Goal: Task Accomplishment & Management: Complete application form

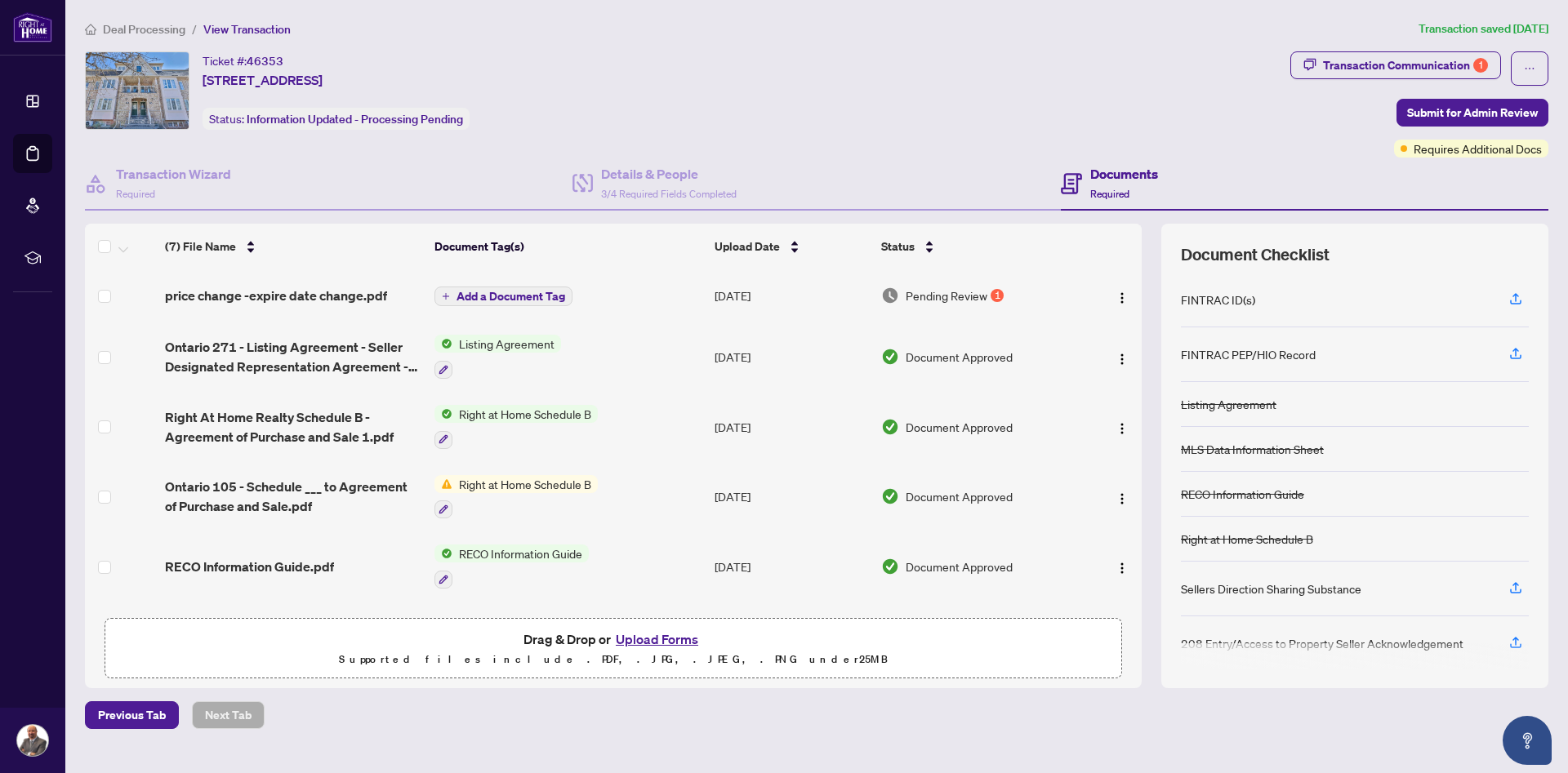
click at [934, 300] on span "Pending Review" at bounding box center [947, 296] width 81 height 18
click at [189, 290] on span "price change -expire date change.pdf" at bounding box center [276, 296] width 222 height 20
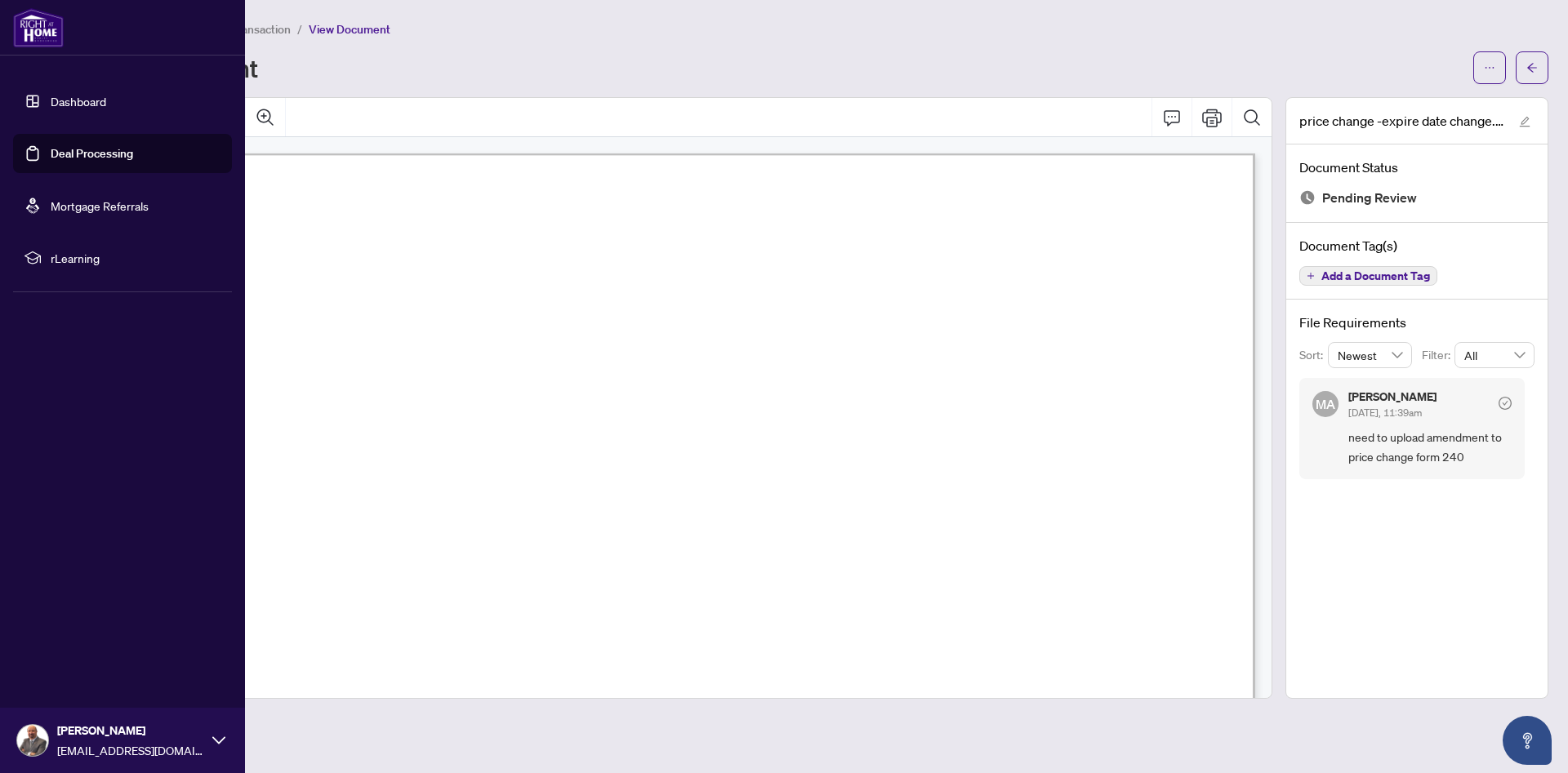
click at [78, 152] on link "Deal Processing" at bounding box center [91, 154] width 82 height 15
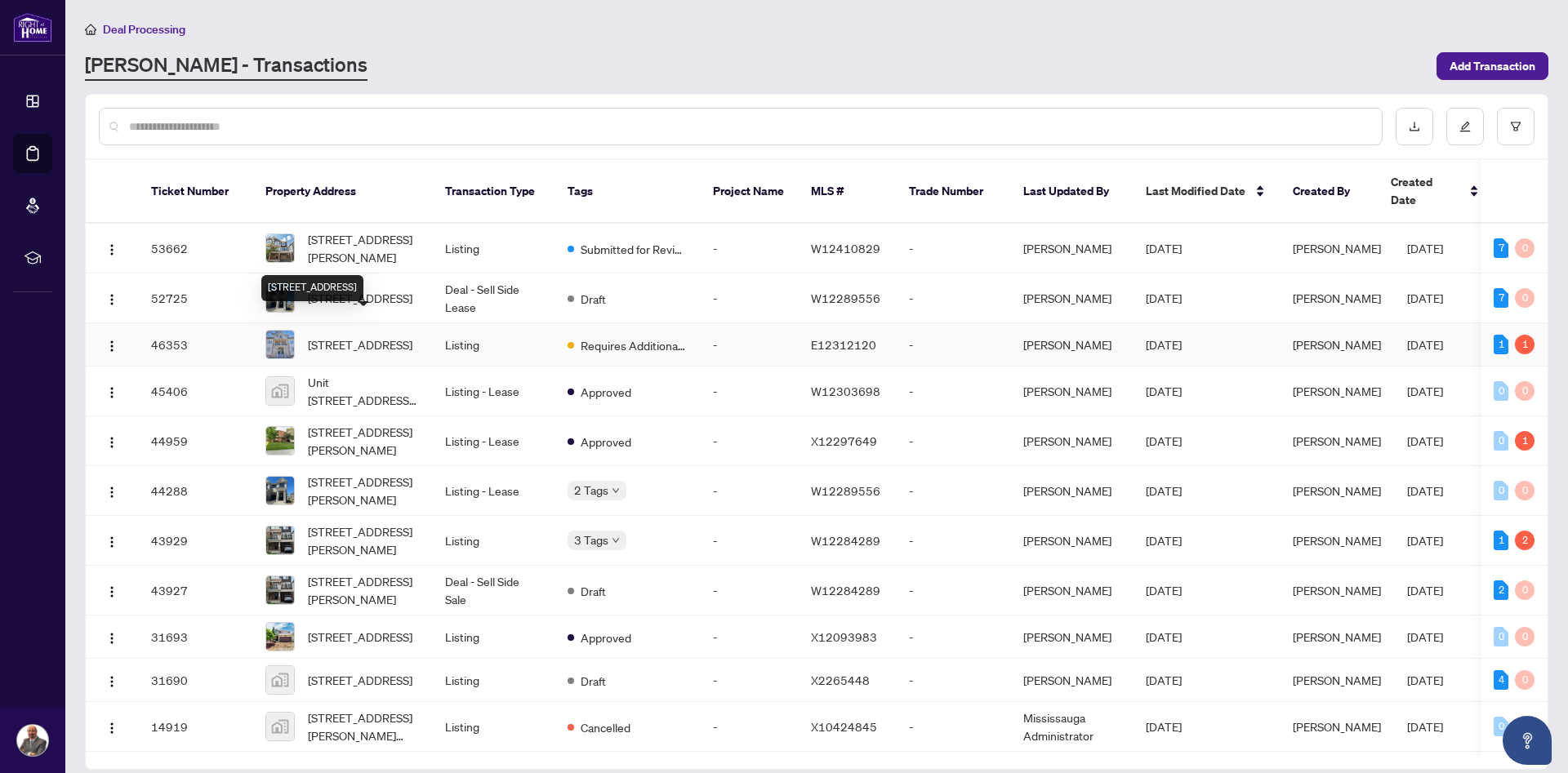
click at [357, 335] on span "[STREET_ADDRESS]" at bounding box center [360, 345] width 105 height 18
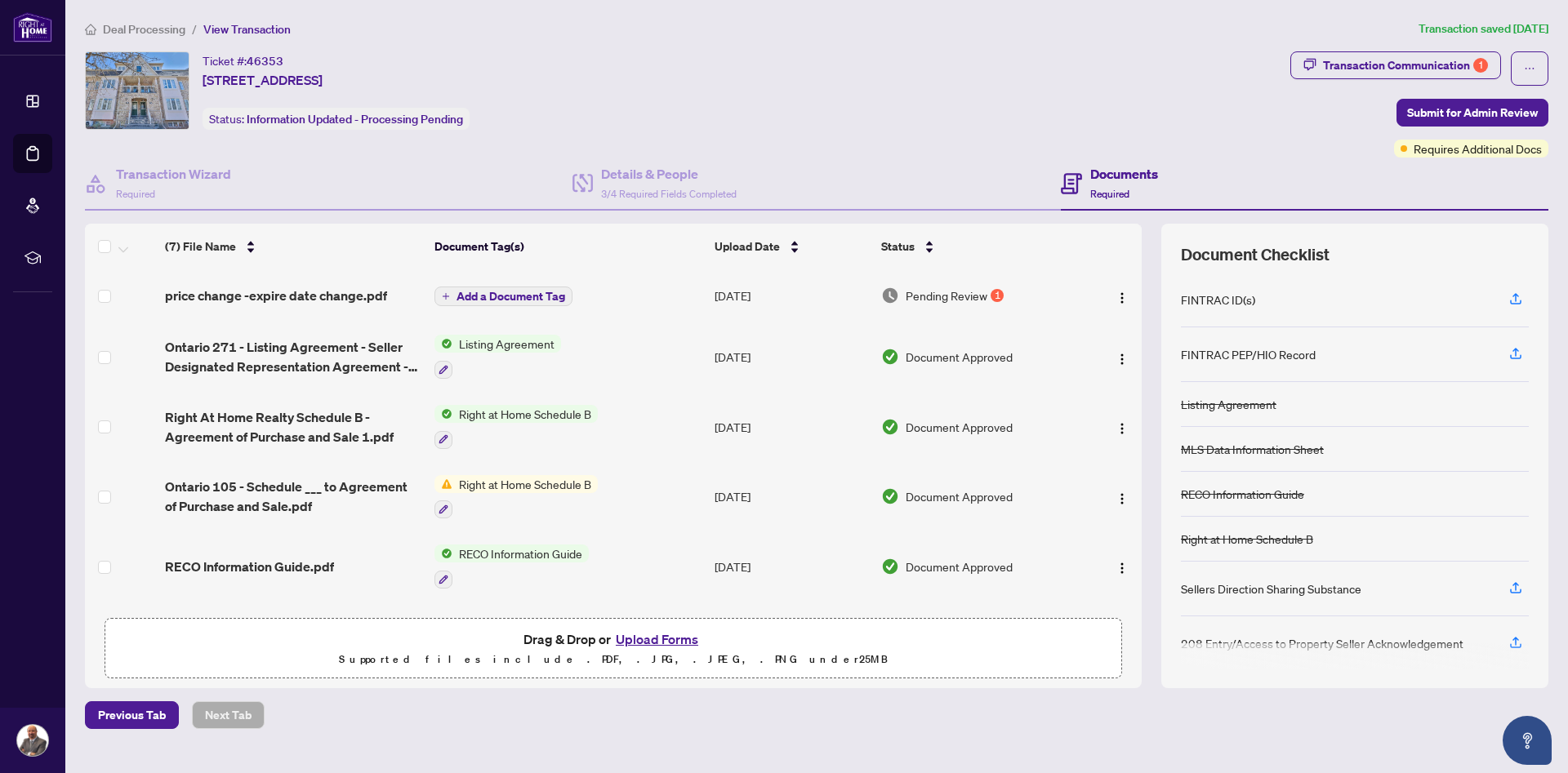
click at [654, 639] on button "Upload Forms" at bounding box center [657, 639] width 92 height 22
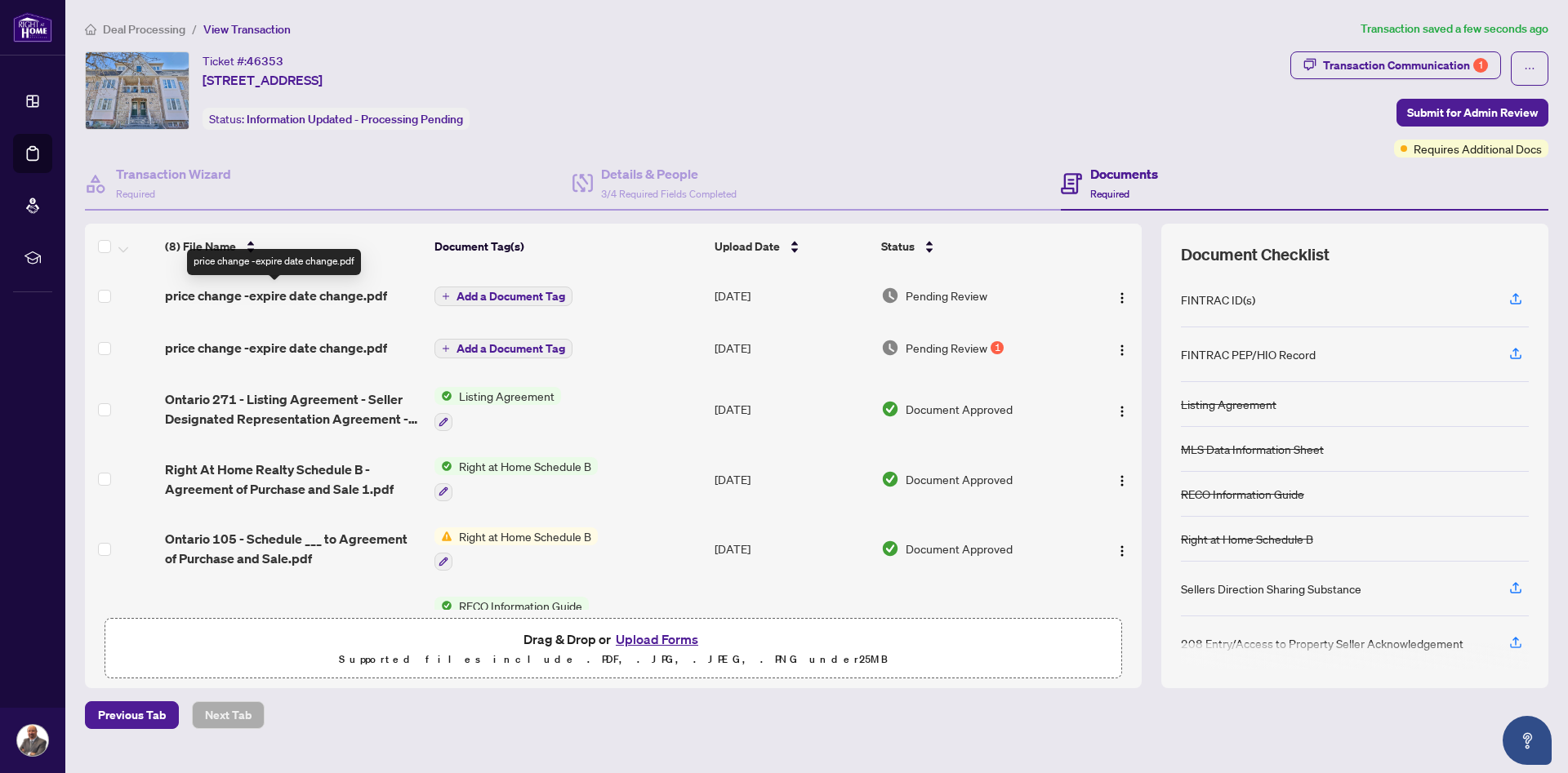
click at [358, 301] on span "price change -expire date change.pdf" at bounding box center [276, 296] width 222 height 20
click at [1124, 301] on img "button" at bounding box center [1122, 298] width 13 height 13
click at [684, 635] on button "Upload Forms" at bounding box center [657, 639] width 92 height 22
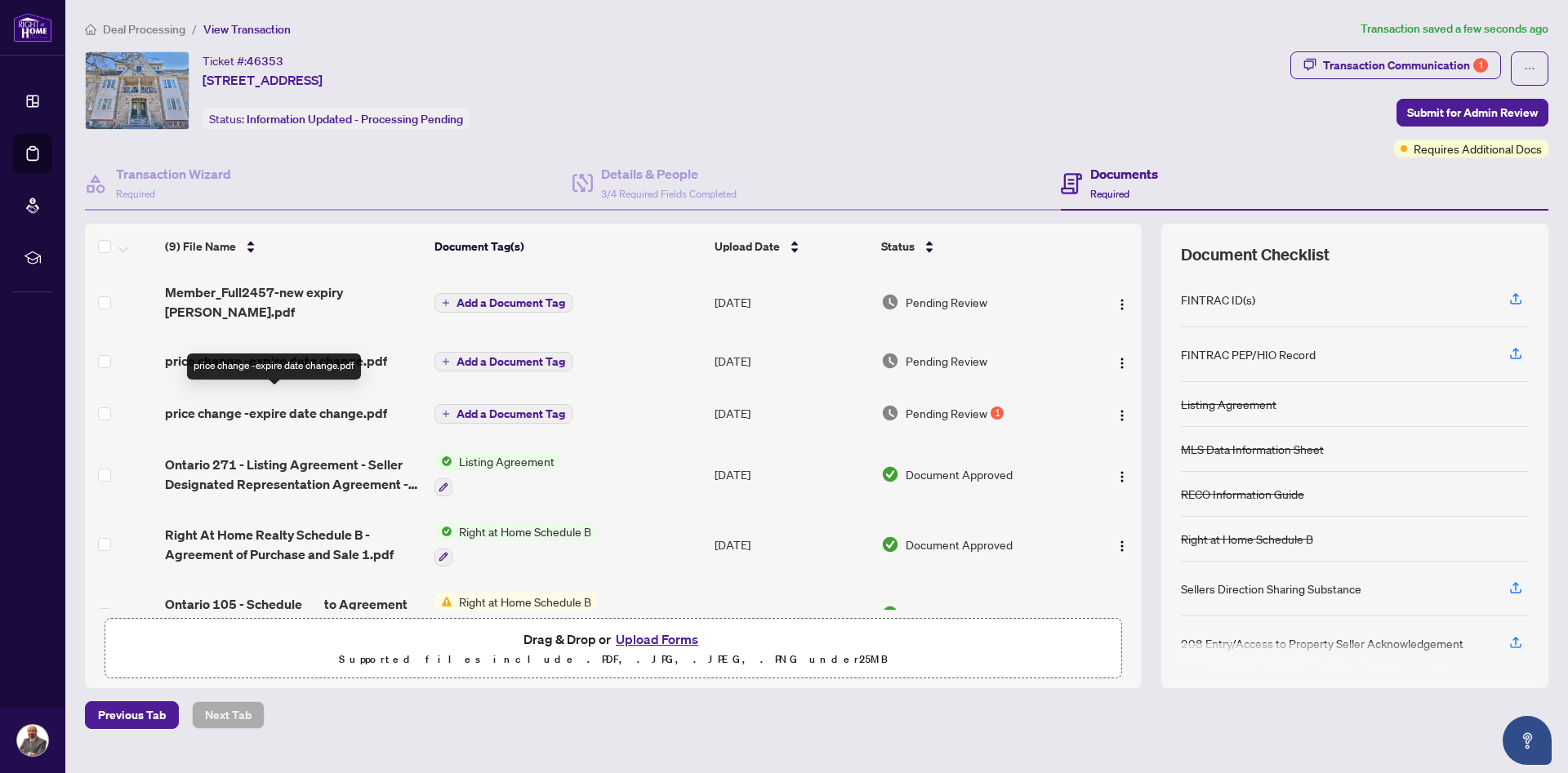
click at [315, 404] on span "price change -expire date change.pdf" at bounding box center [276, 413] width 222 height 20
click at [664, 636] on button "Upload Forms" at bounding box center [657, 639] width 92 height 22
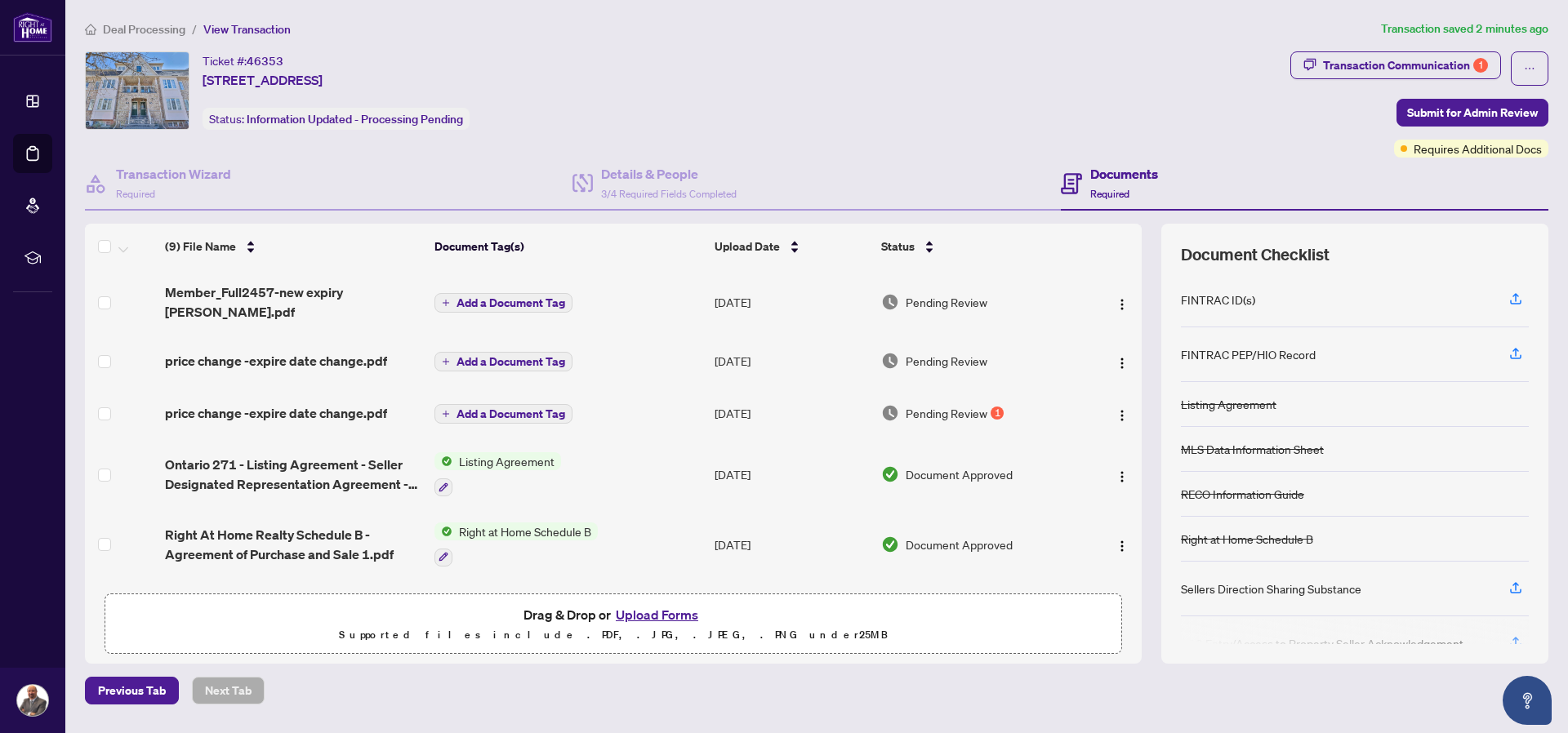
click at [664, 615] on button "Upload Forms" at bounding box center [657, 615] width 92 height 22
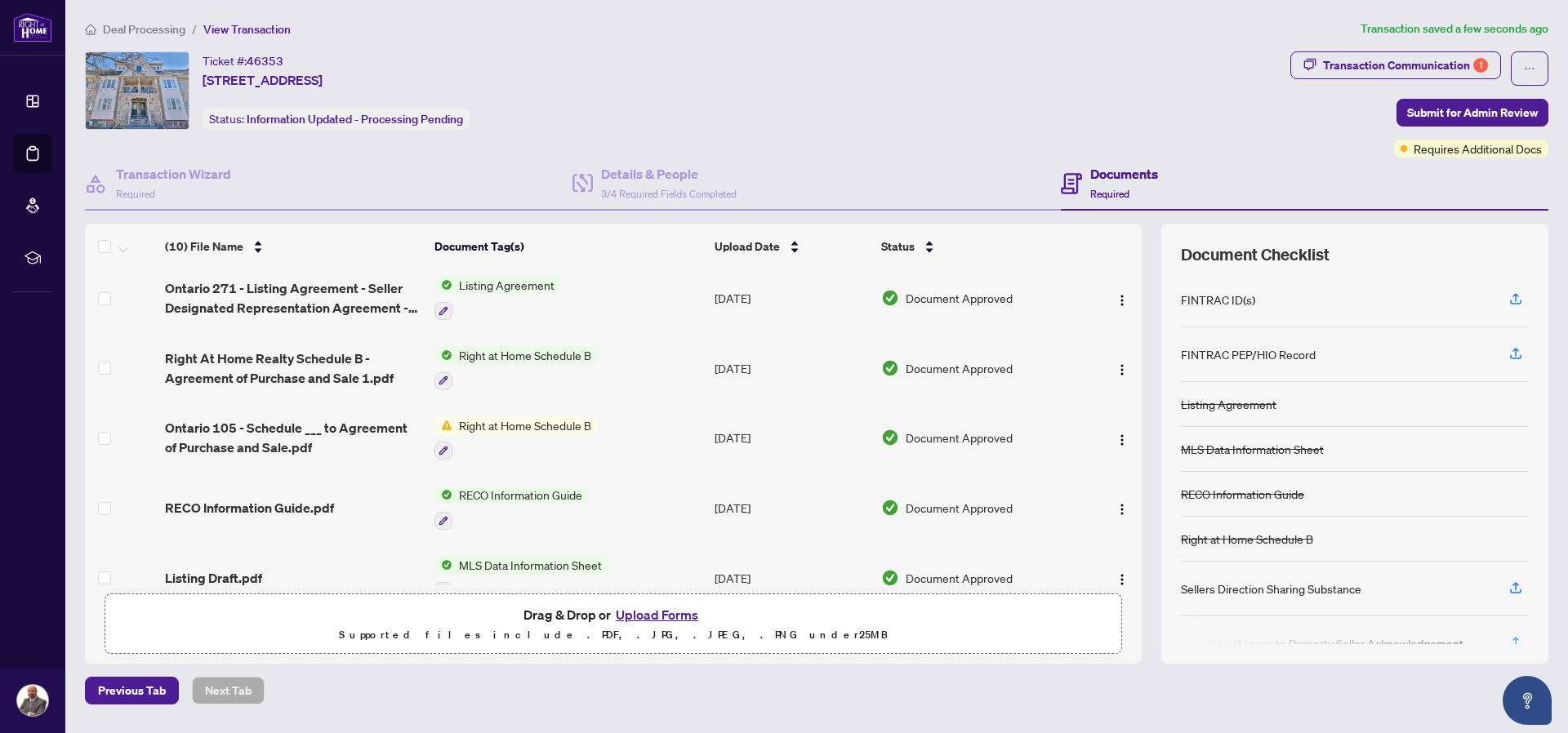
scroll to position [279, 0]
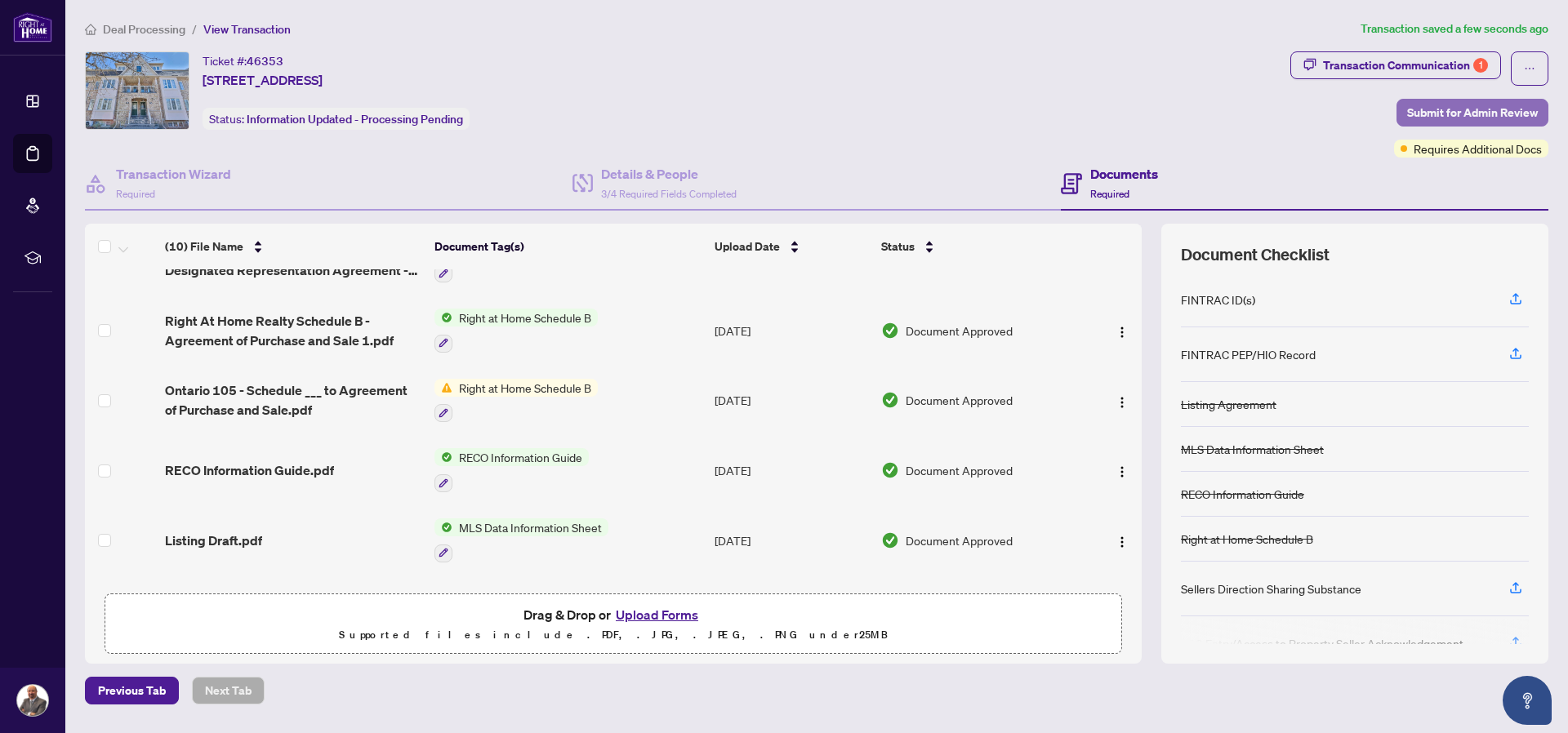
click at [1463, 107] on span "Submit for Admin Review" at bounding box center [1472, 112] width 130 height 26
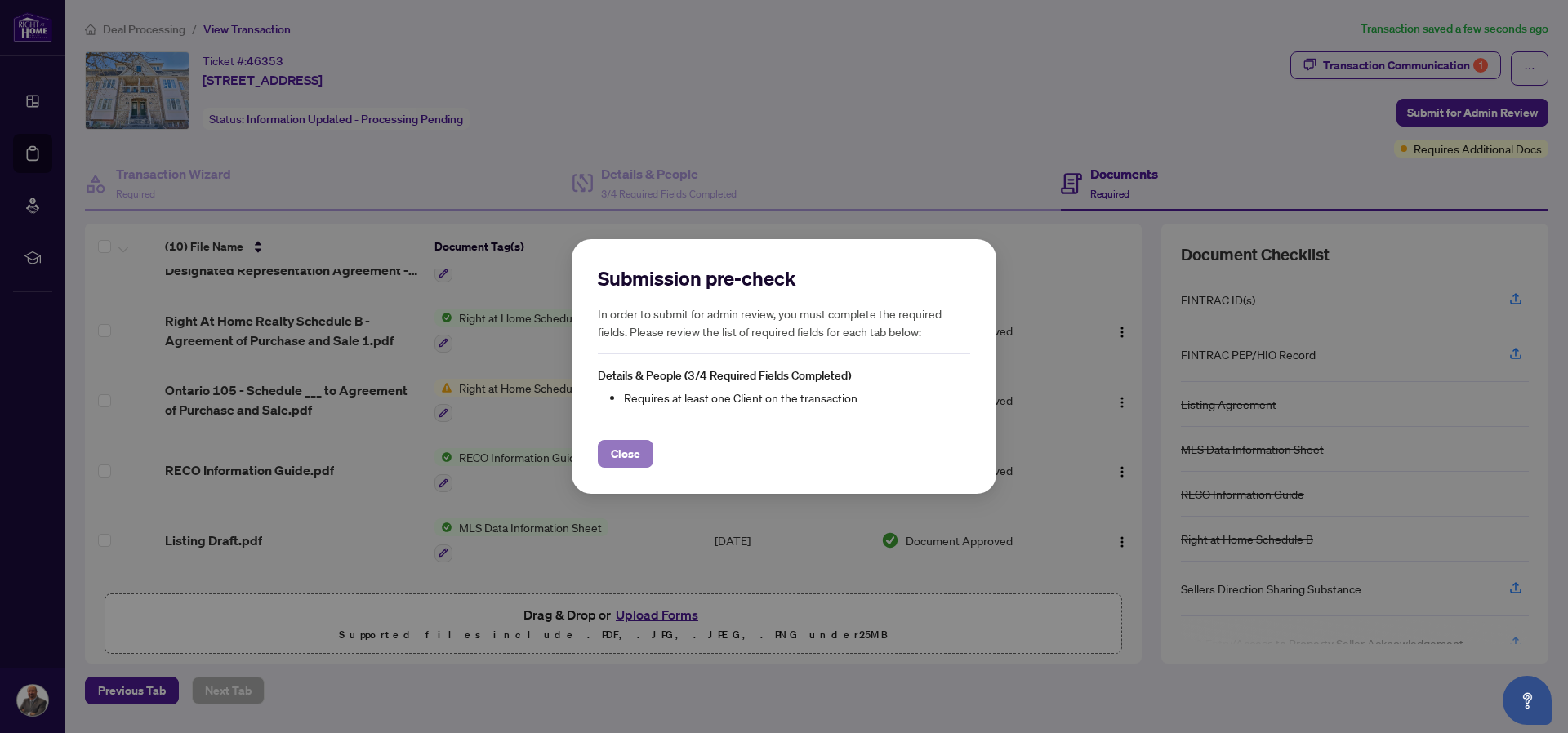
click at [644, 452] on button "Close" at bounding box center [625, 453] width 56 height 27
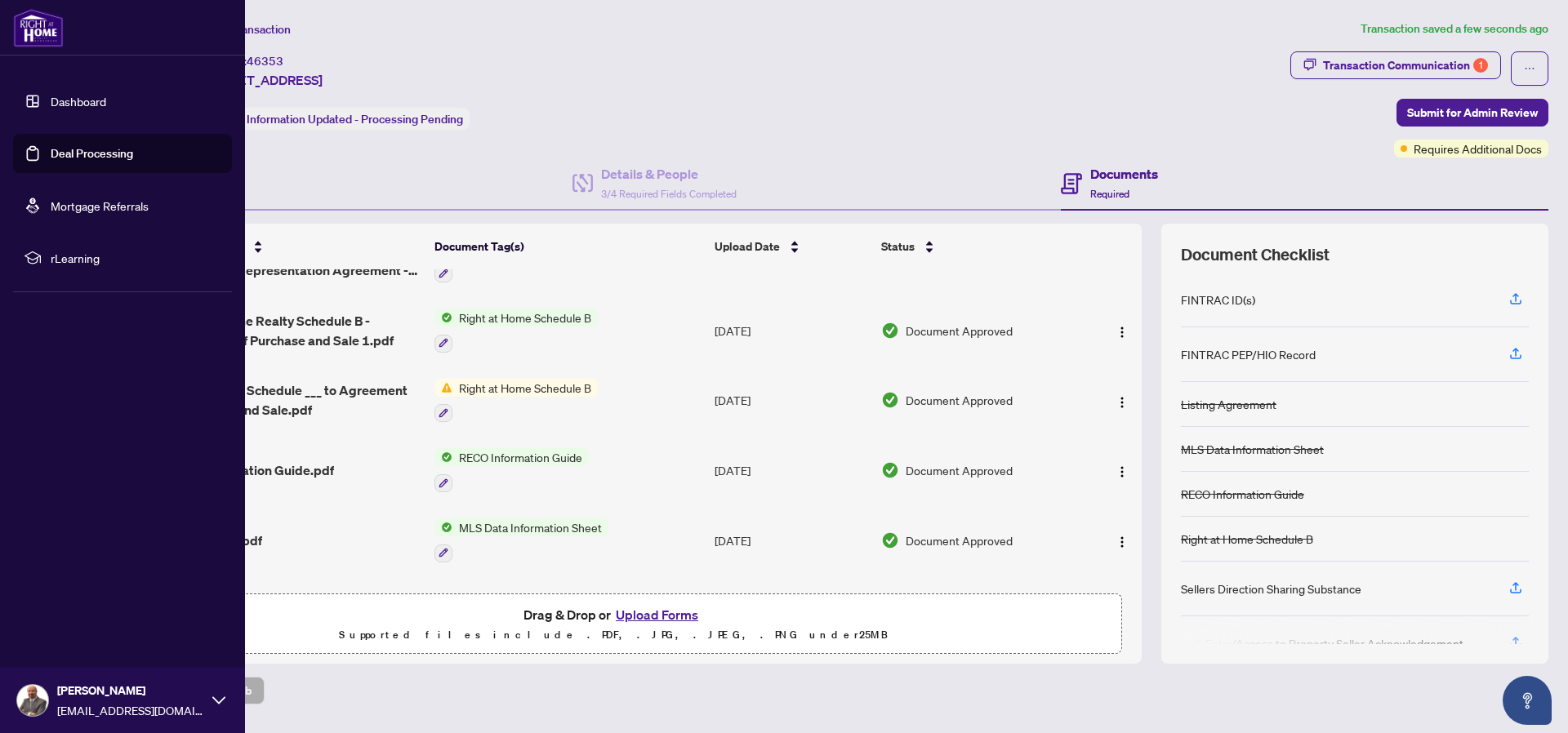
click at [74, 94] on link "Dashboard" at bounding box center [78, 101] width 56 height 15
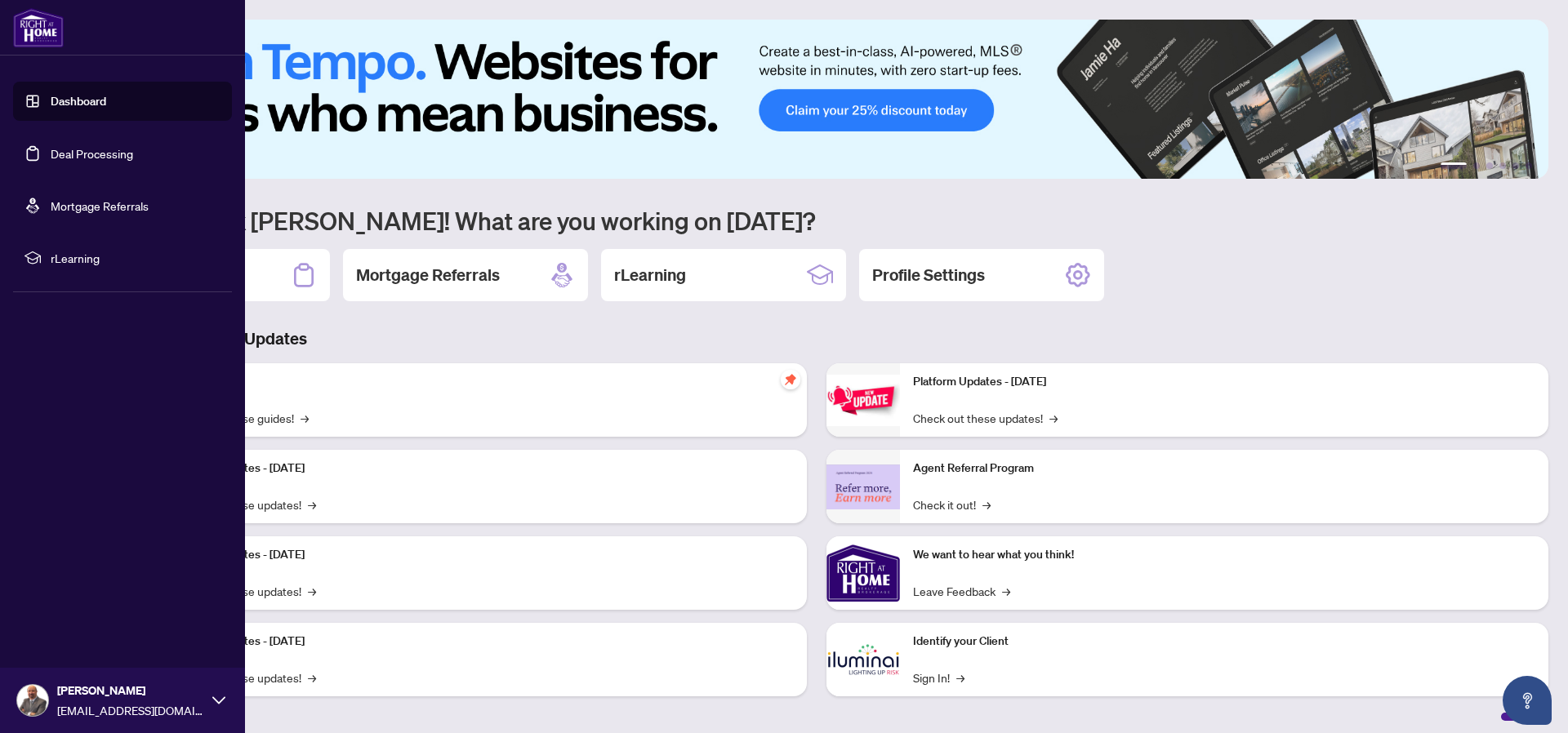
click at [61, 149] on link "Deal Processing" at bounding box center [91, 154] width 82 height 15
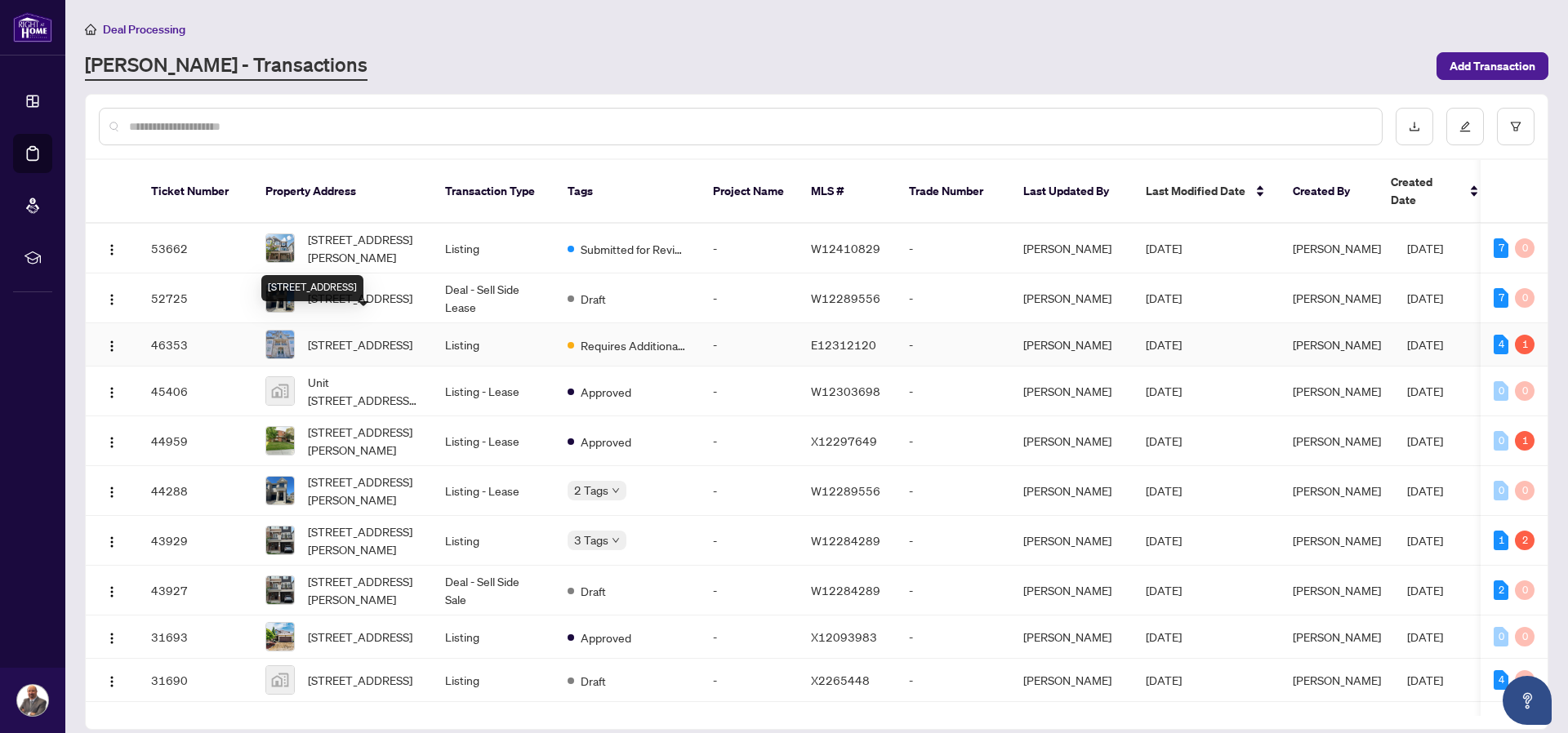
click at [355, 335] on span "[STREET_ADDRESS]" at bounding box center [360, 345] width 105 height 18
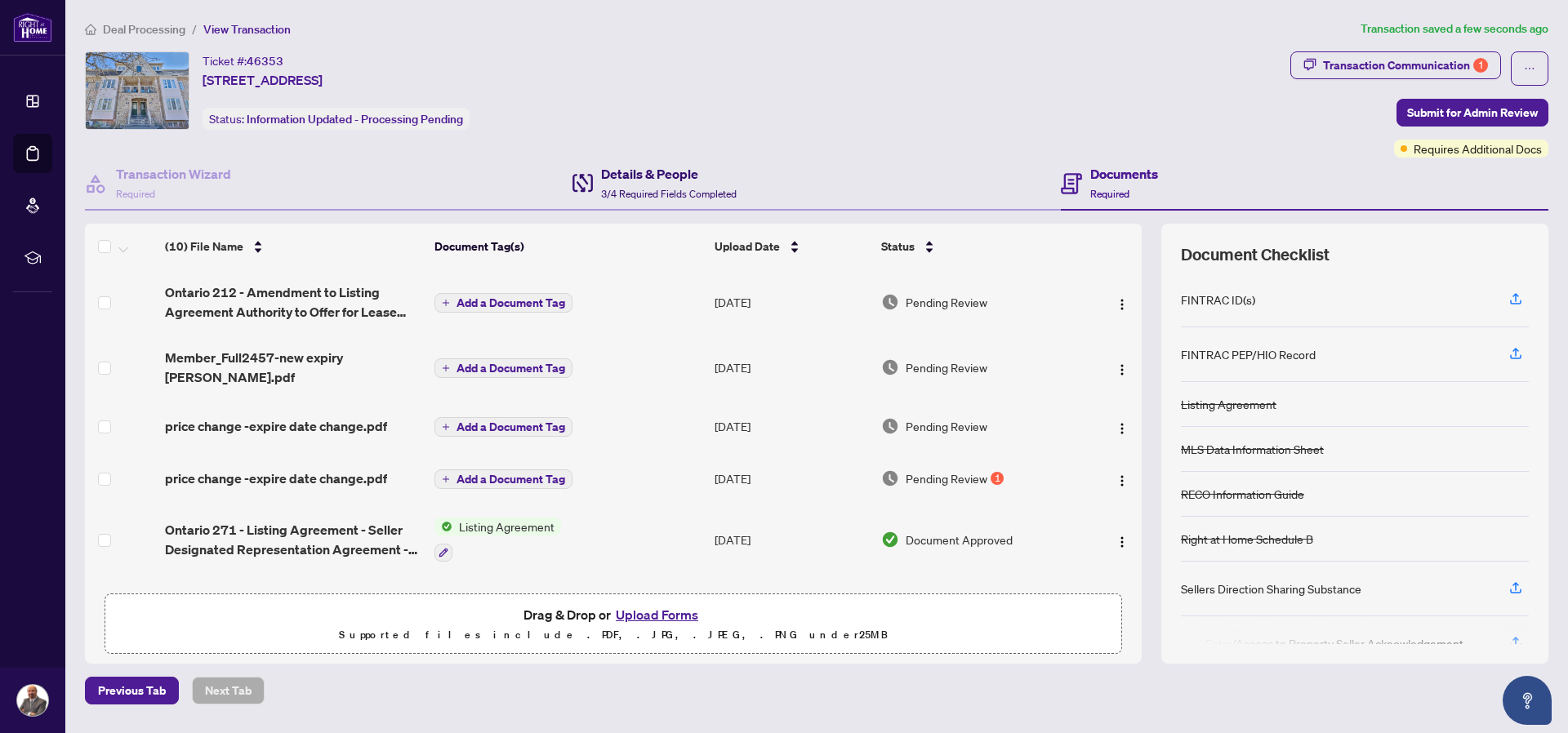
click at [630, 185] on div "Details & People 3/4 Required Fields Completed" at bounding box center [669, 183] width 135 height 38
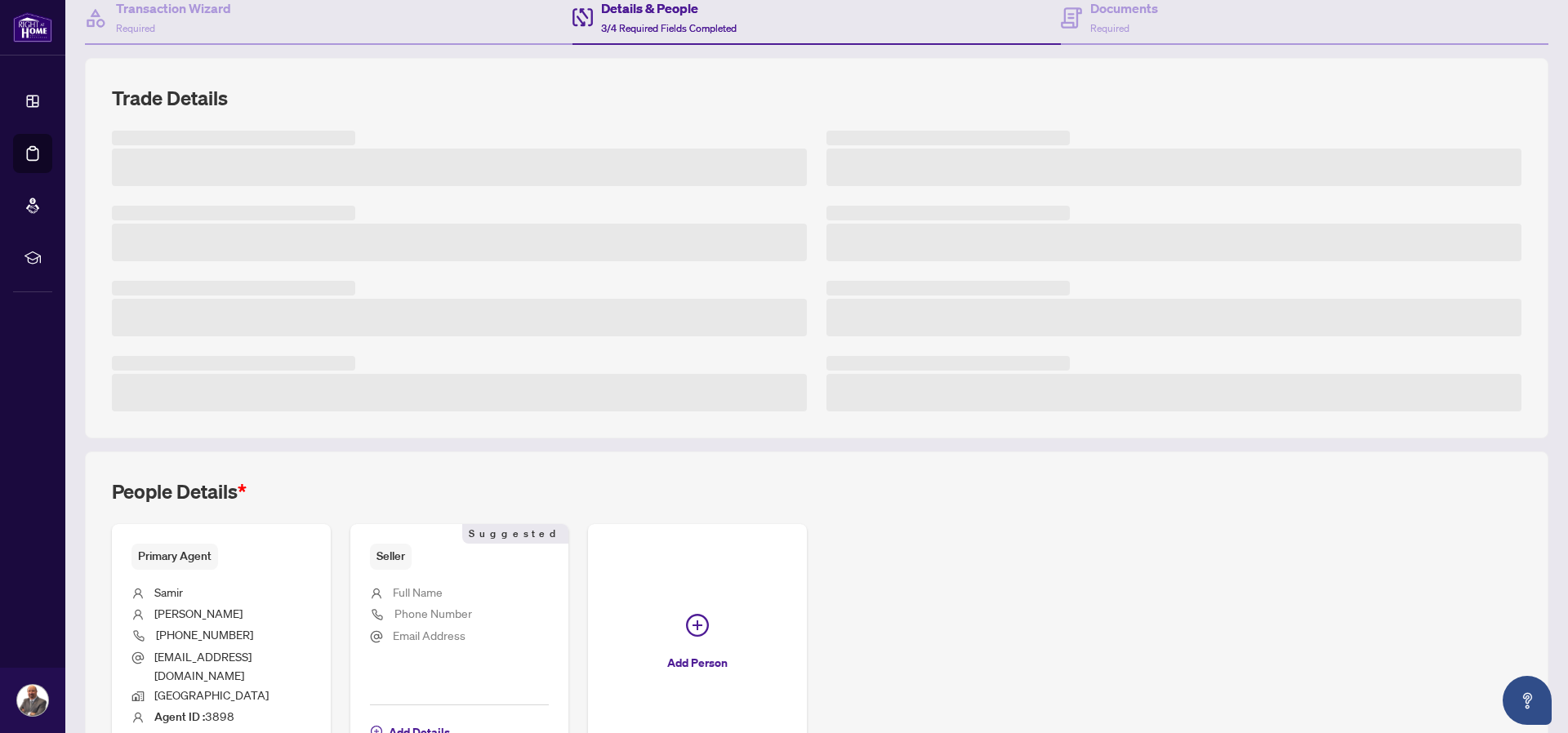
scroll to position [267, 0]
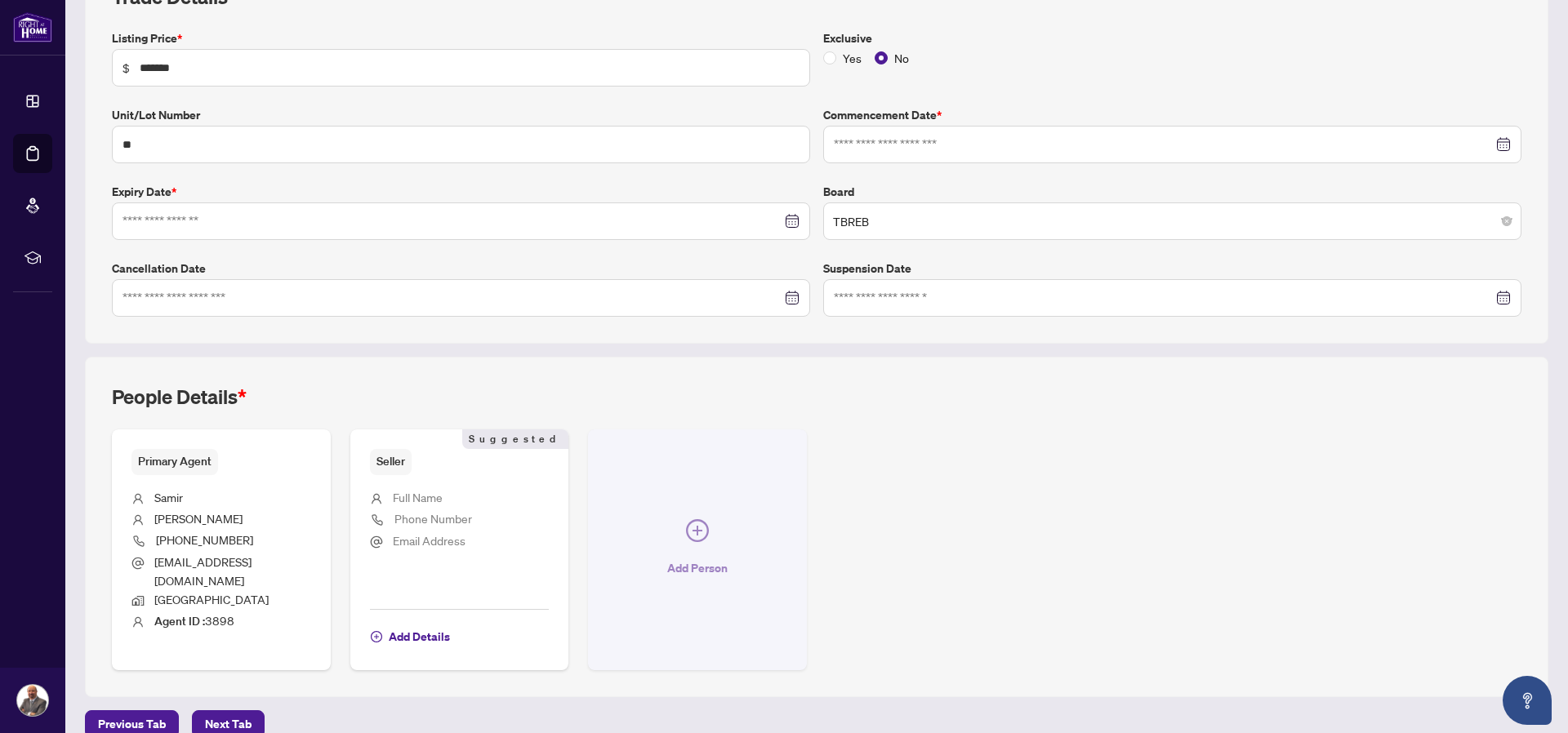
type input "**********"
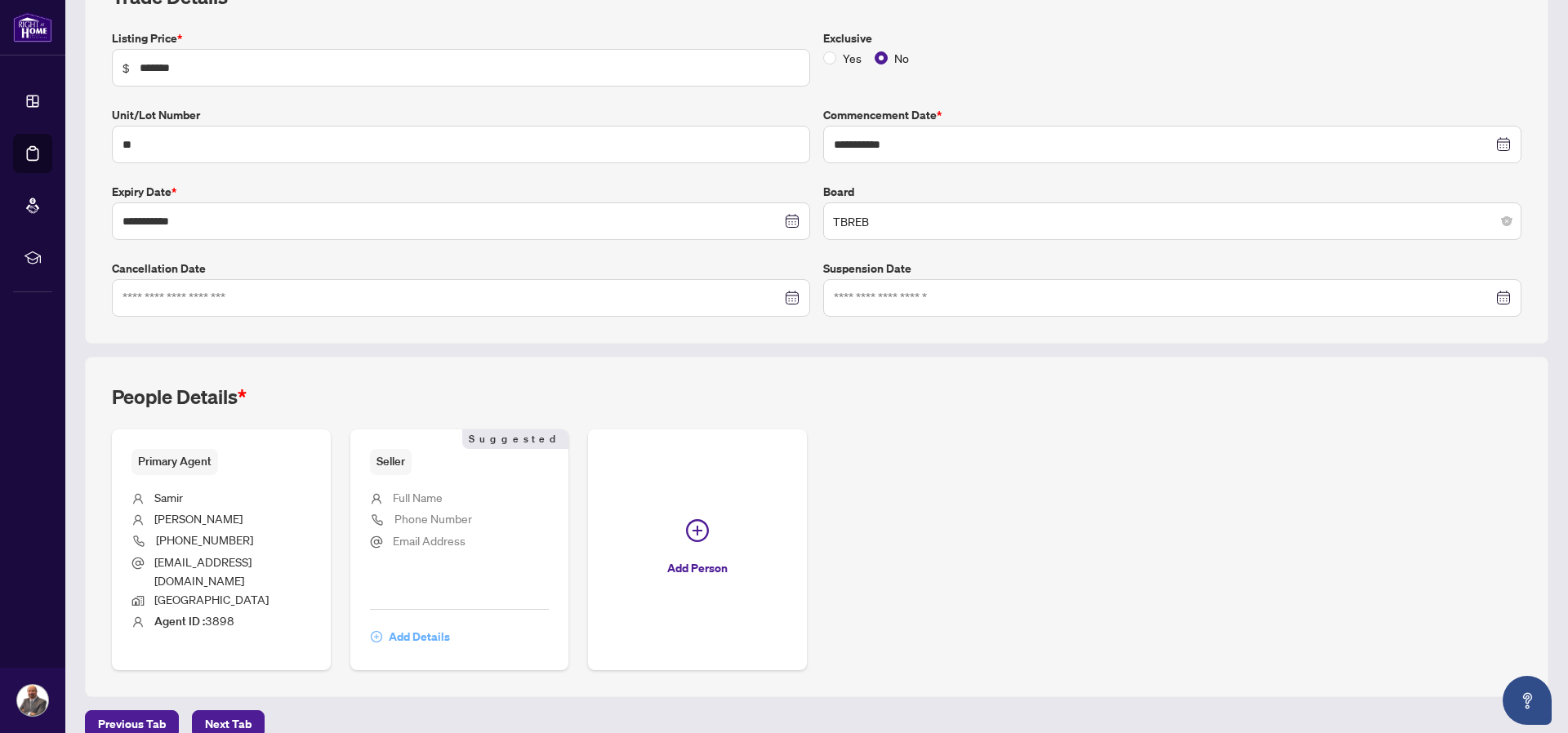
click at [444, 623] on span "Add Details" at bounding box center [419, 636] width 61 height 26
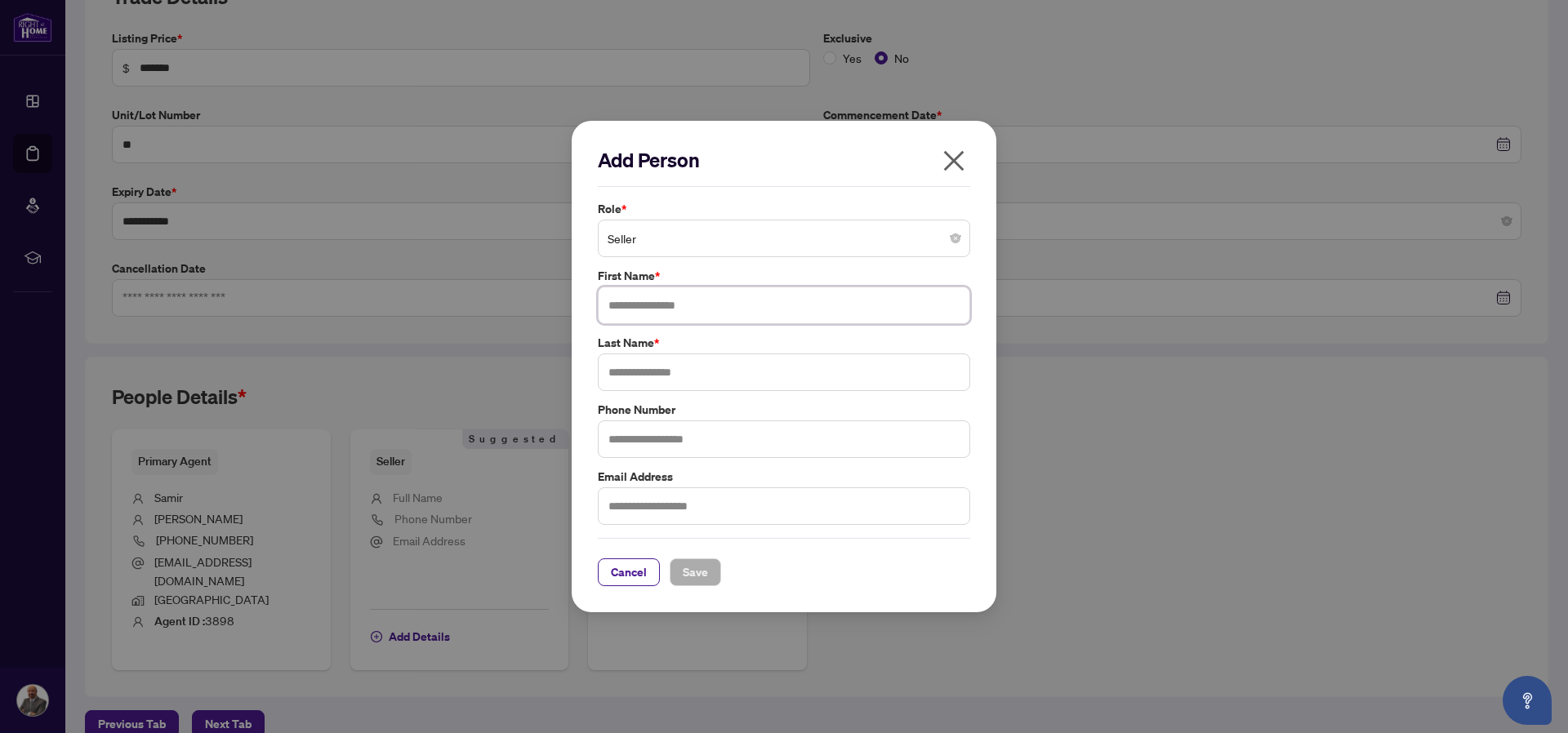
click at [720, 307] on input "text" at bounding box center [784, 305] width 372 height 37
type input "*******"
click at [643, 379] on input "text" at bounding box center [784, 372] width 372 height 37
type input "*******"
click at [695, 432] on input "text" at bounding box center [784, 438] width 372 height 37
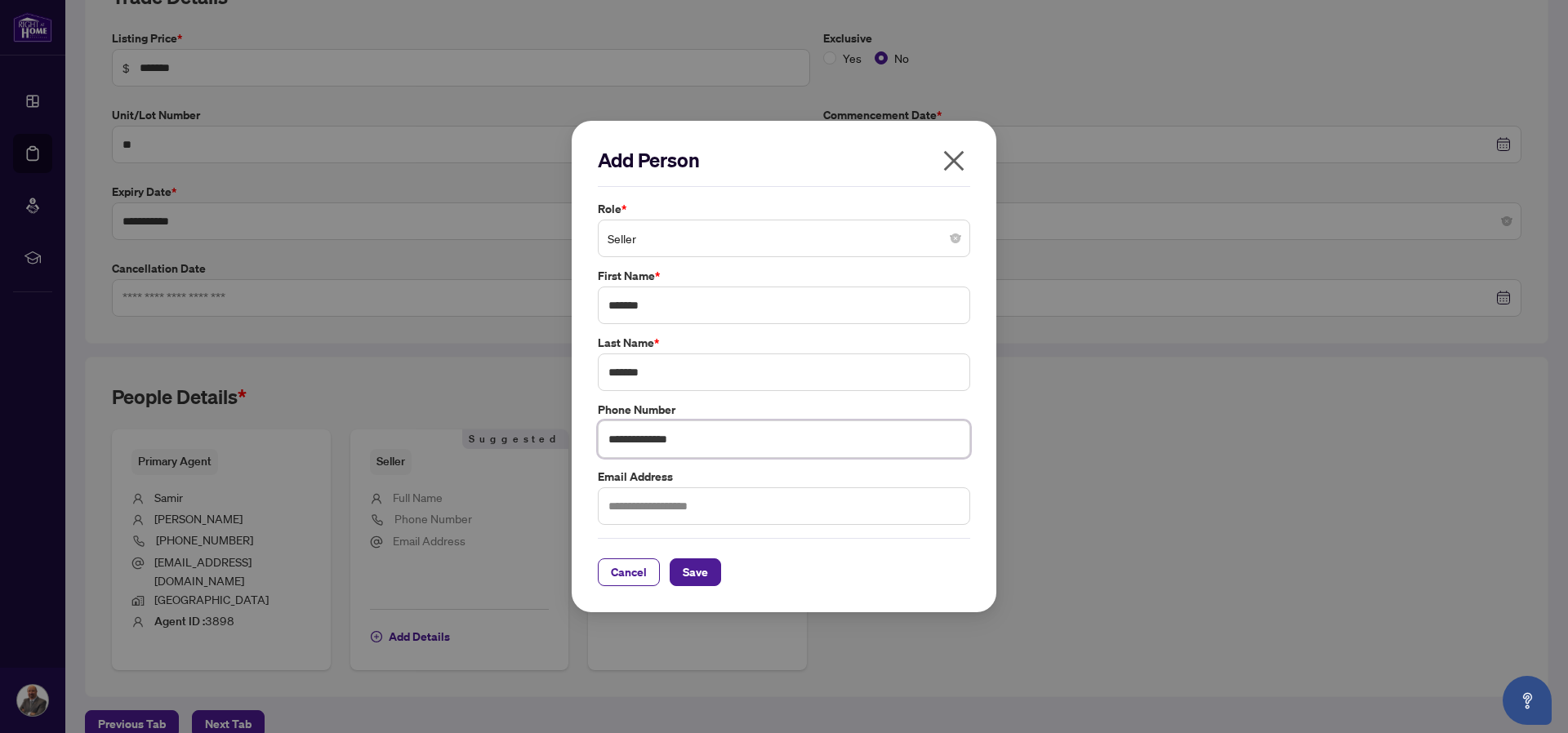
type input "**********"
click at [703, 513] on input "text" at bounding box center [784, 506] width 372 height 37
type input "**********"
click at [707, 569] on span "Save" at bounding box center [695, 572] width 25 height 26
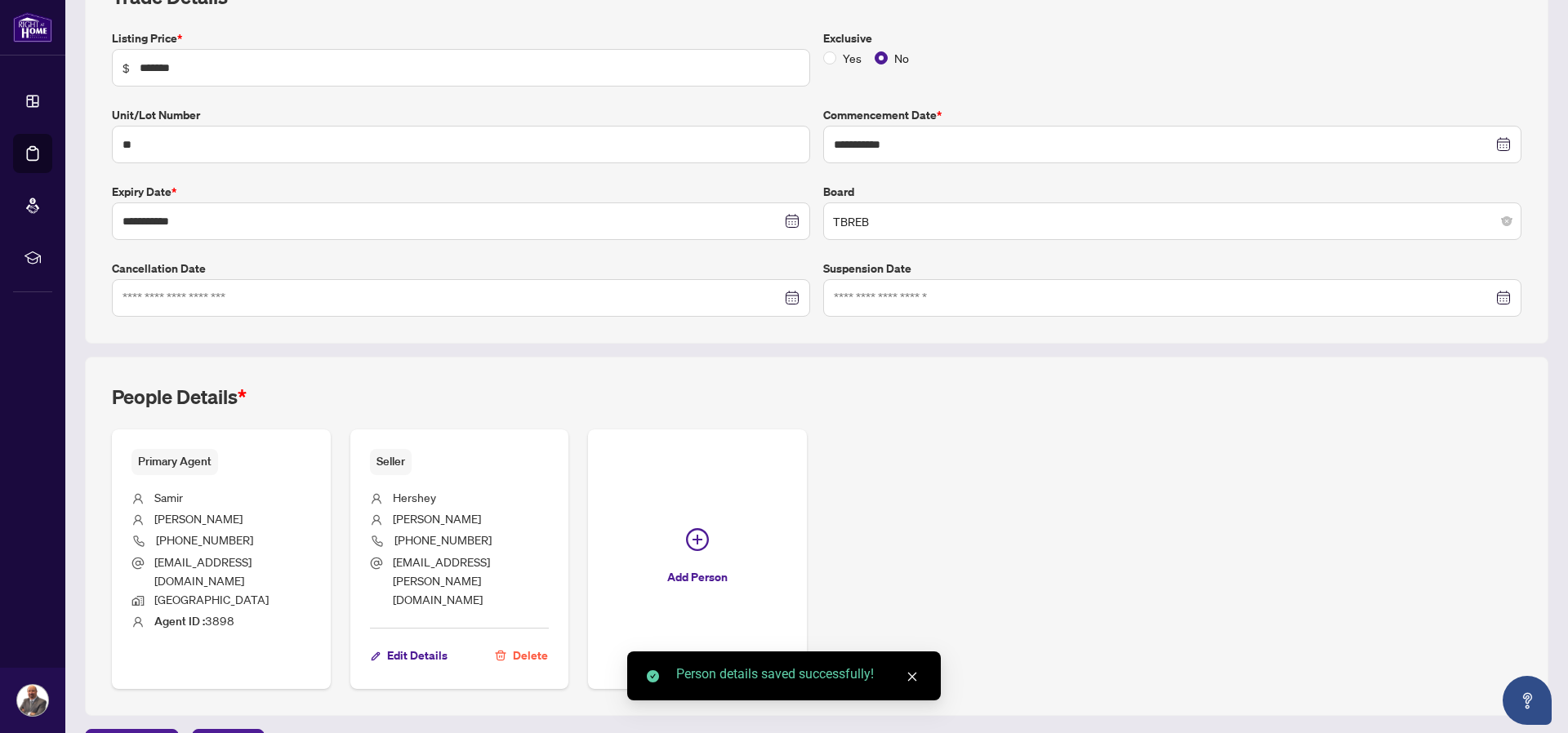
scroll to position [0, 0]
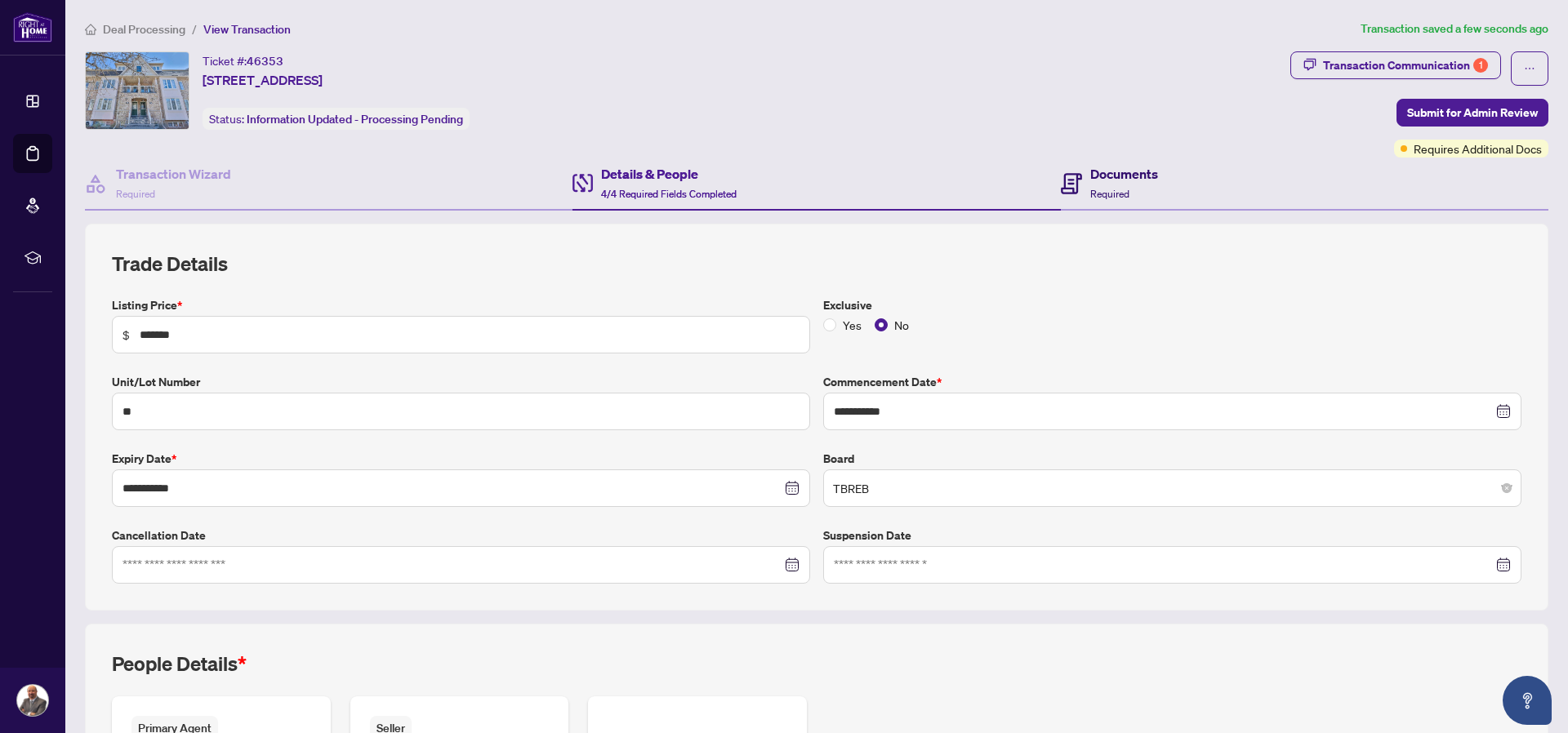
click at [1111, 175] on h4 "Documents" at bounding box center [1125, 174] width 68 height 20
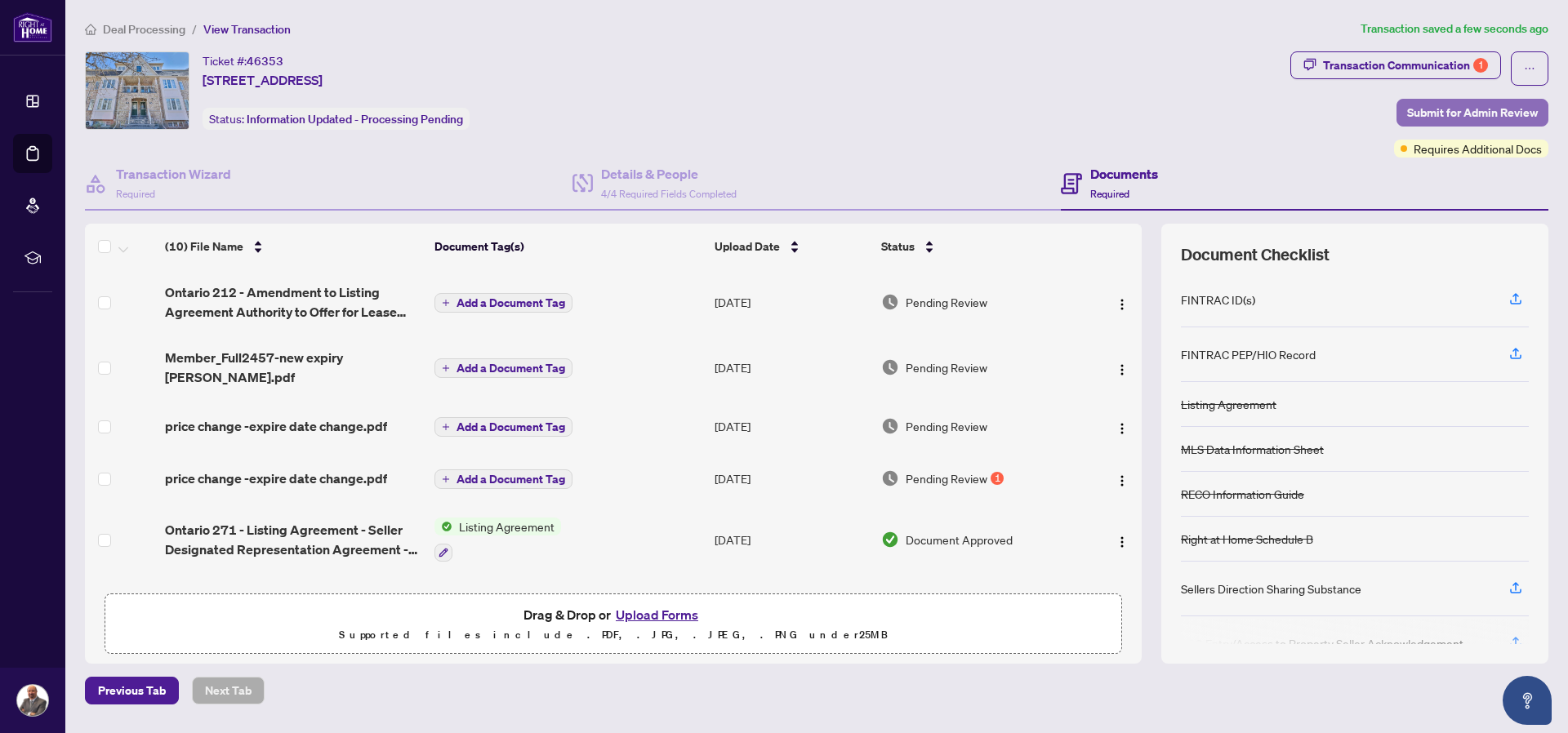
click at [1492, 112] on span "Submit for Admin Review" at bounding box center [1472, 112] width 130 height 26
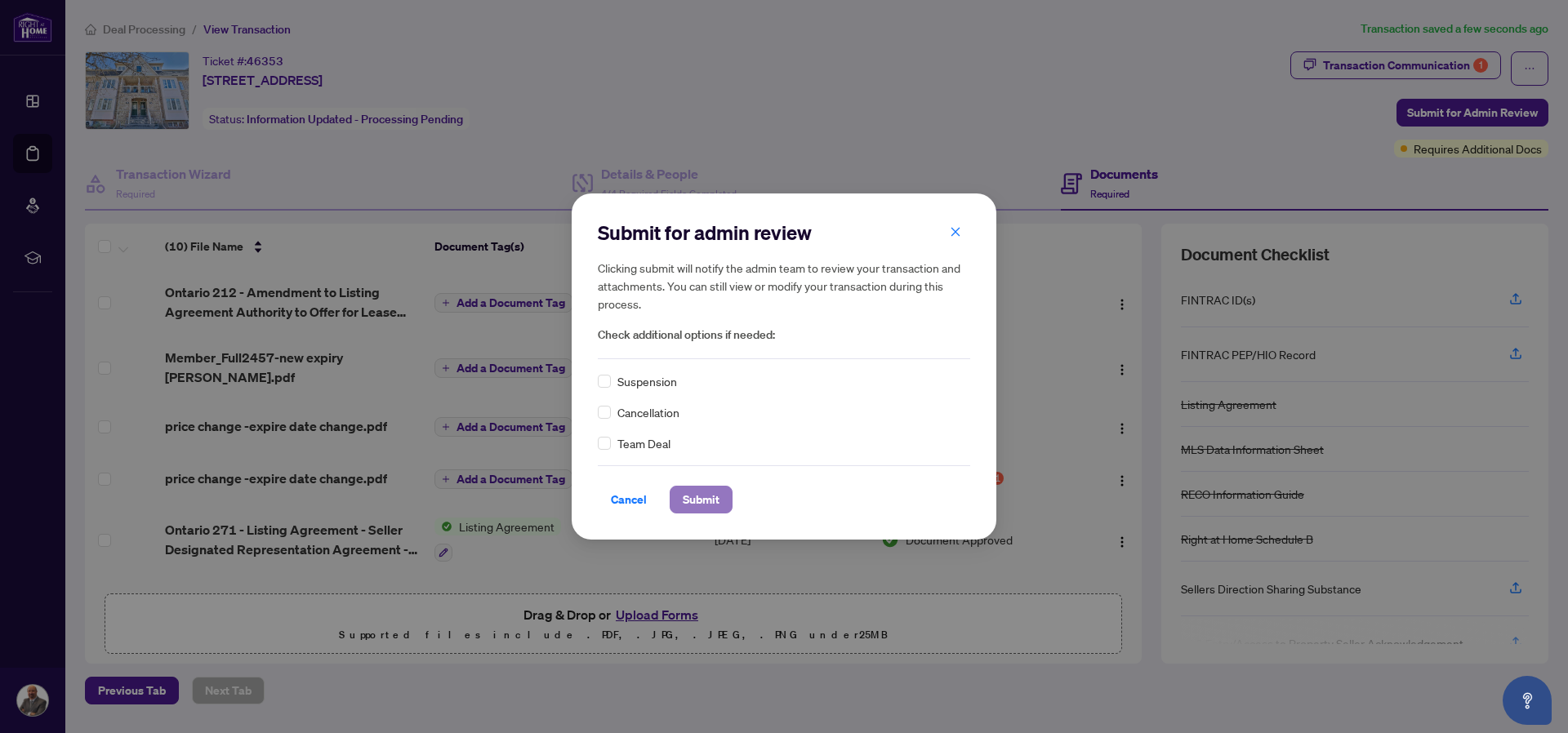
click at [713, 500] on span "Submit" at bounding box center [701, 499] width 37 height 26
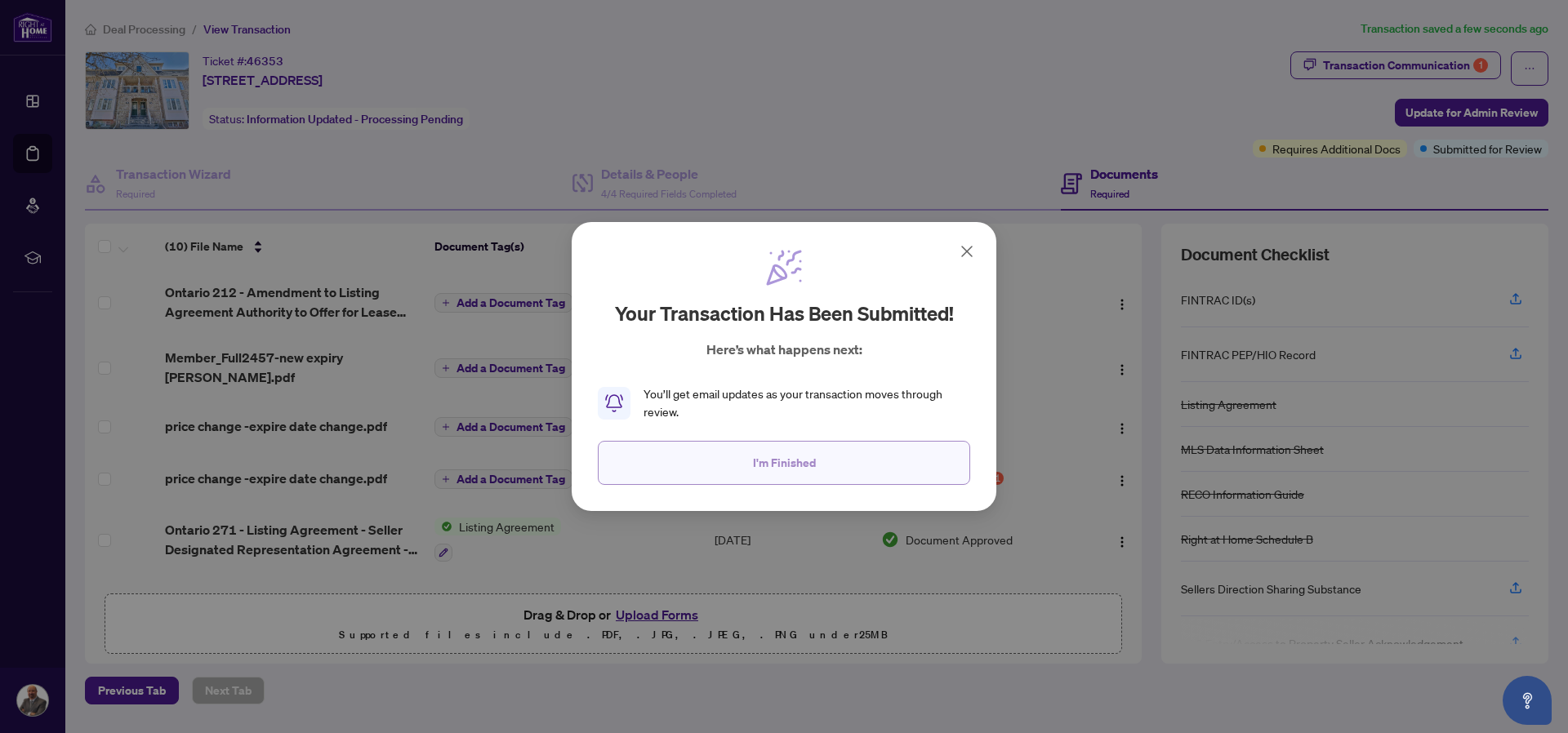
click at [871, 462] on button "I'm Finished" at bounding box center [784, 462] width 372 height 44
